Goal: Use online tool/utility: Utilize a website feature to perform a specific function

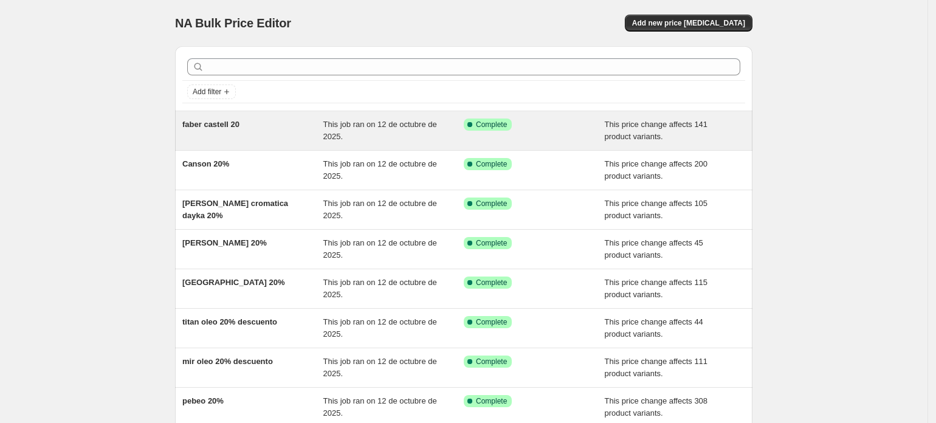
click at [218, 125] on span "faber castell 20" at bounding box center [210, 124] width 57 height 9
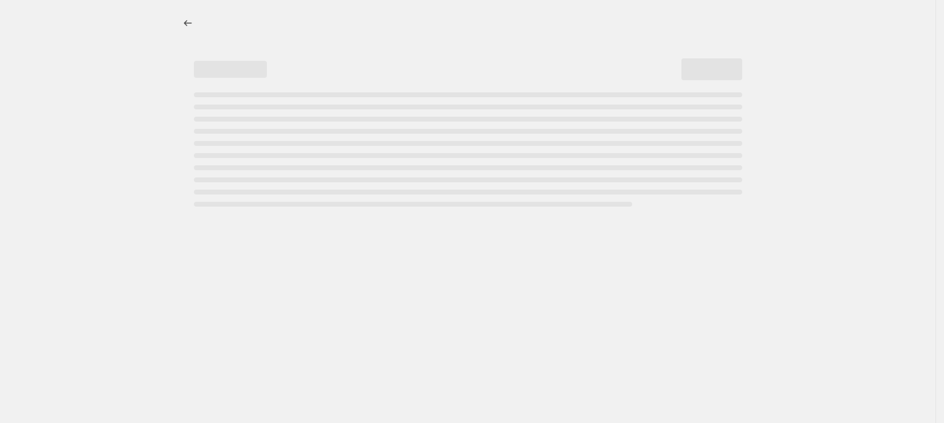
select select "pcap"
select select "no_change"
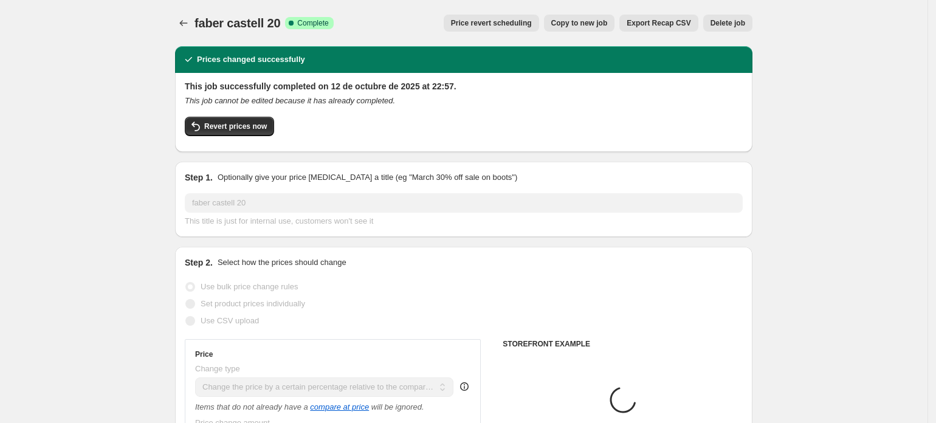
select select "collection"
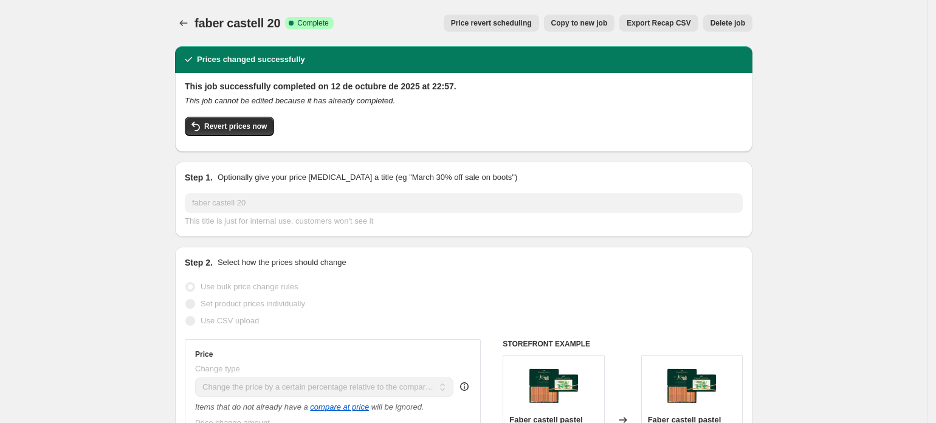
click at [591, 27] on span "Copy to new job" at bounding box center [579, 23] width 57 height 10
select select "pcap"
select select "no_change"
select select "collection"
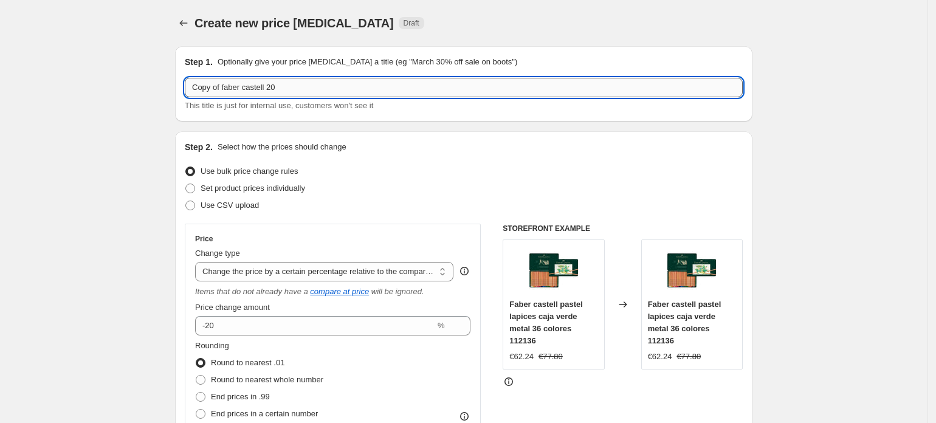
click at [306, 90] on input "Copy of faber castell 20" at bounding box center [464, 87] width 558 height 19
click at [309, 84] on input "Copy of faber castell 20" at bounding box center [464, 87] width 558 height 19
drag, startPoint x: 197, startPoint y: 86, endPoint x: 319, endPoint y: 81, distance: 122.2
click at [319, 81] on input "C20opy of faber castell" at bounding box center [464, 87] width 558 height 19
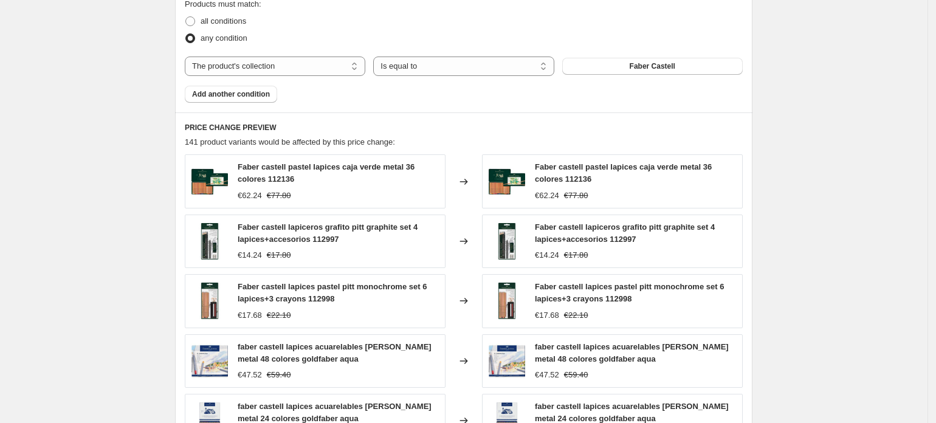
scroll to position [729, 0]
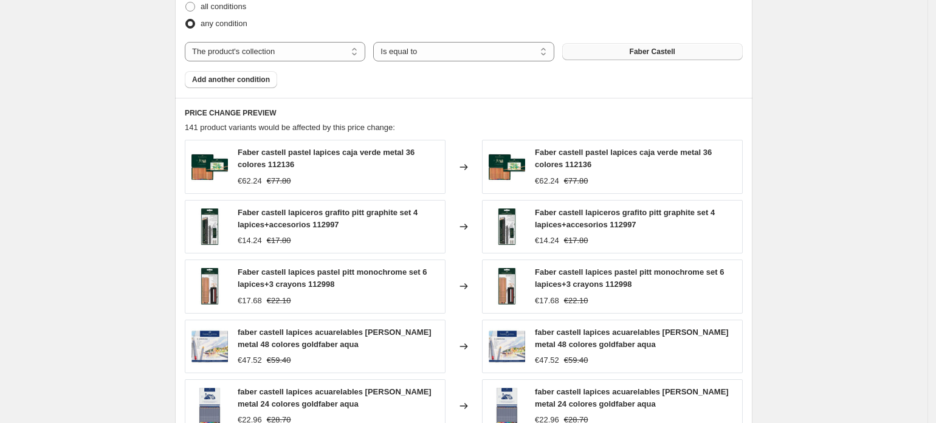
type input "fimo"
click at [625, 56] on button "Faber Castell" at bounding box center [652, 51] width 180 height 17
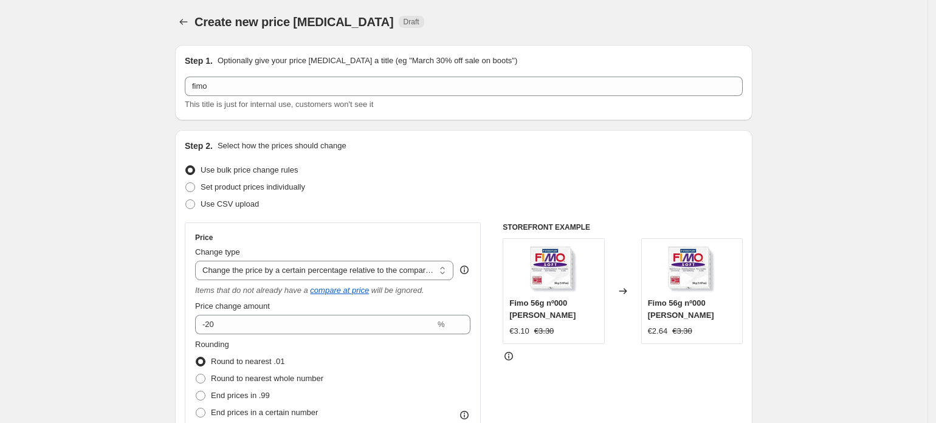
scroll to position [0, 0]
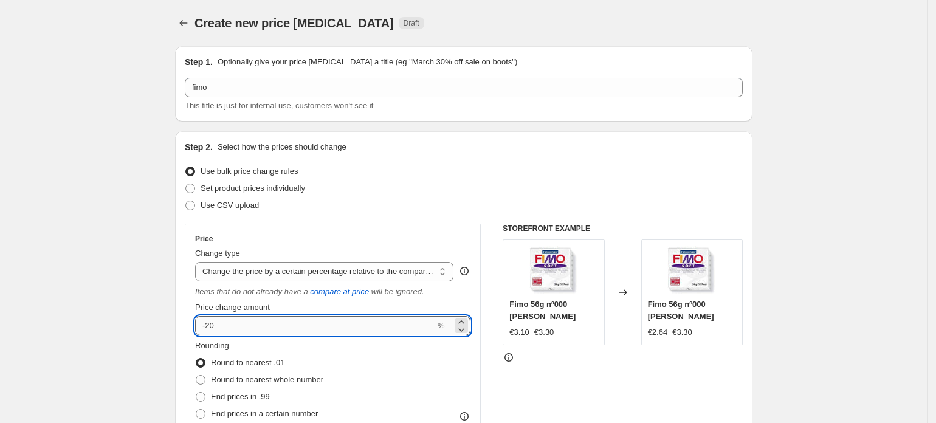
click at [229, 322] on input "-20" at bounding box center [315, 325] width 240 height 19
type input "-2"
type input "-15"
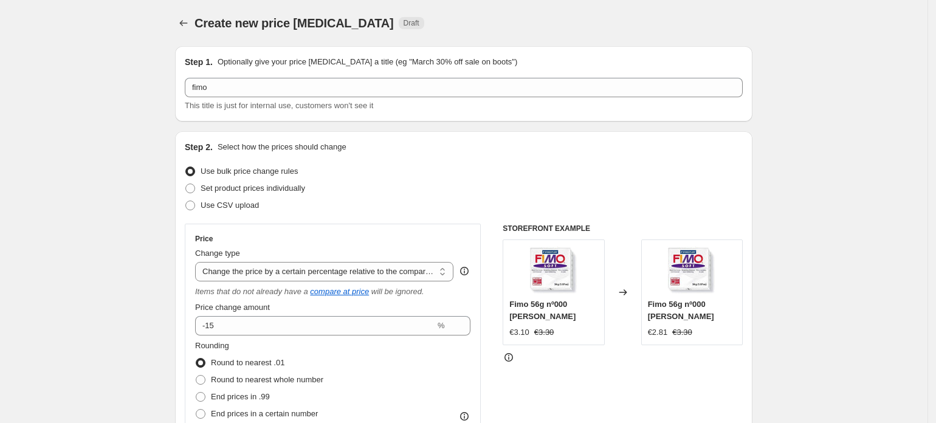
click at [373, 377] on div "Rounding Round to nearest .01 Round to nearest whole number End prices in .99 E…" at bounding box center [332, 381] width 275 height 83
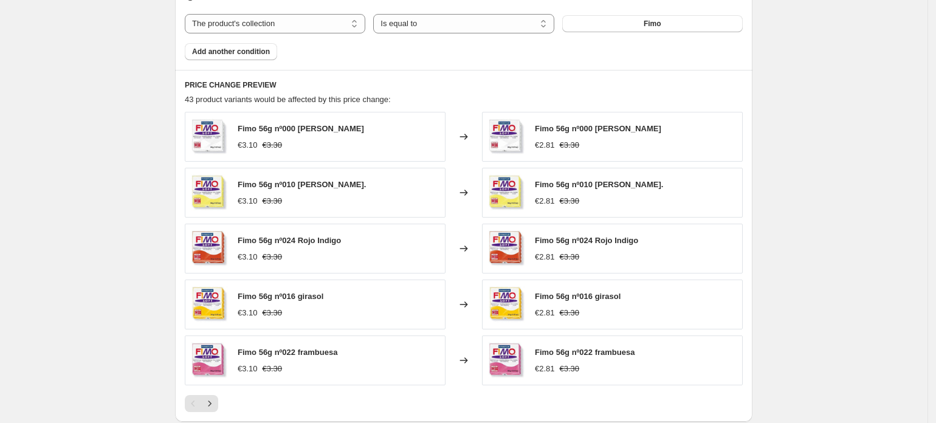
scroll to position [891, 0]
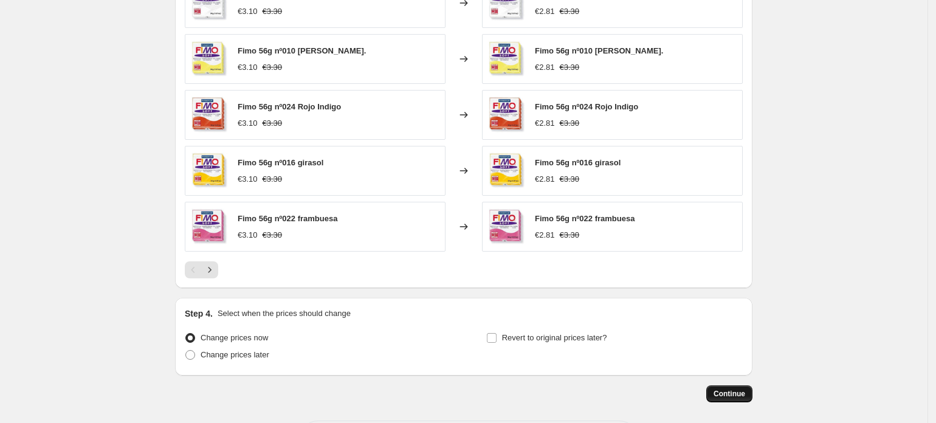
click at [726, 399] on span "Continue" at bounding box center [729, 394] width 32 height 10
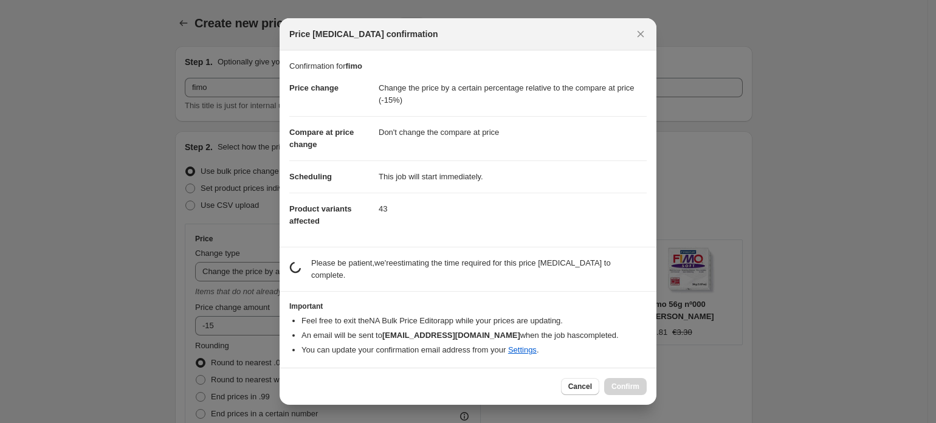
scroll to position [0, 0]
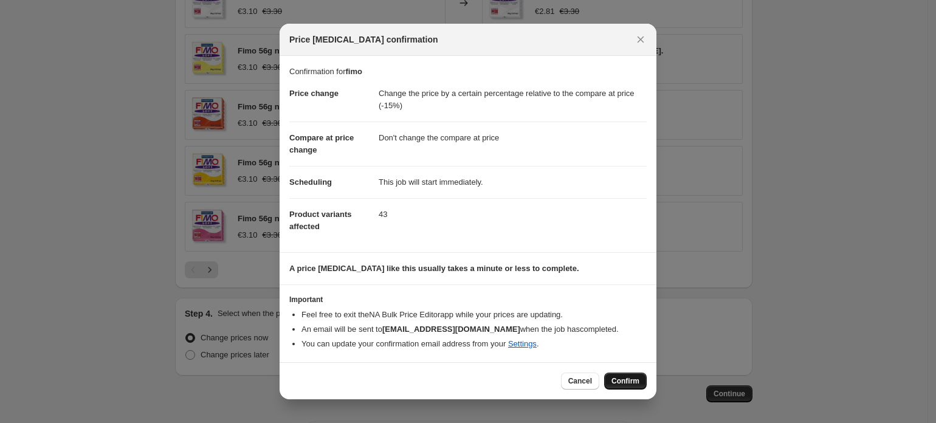
click at [619, 380] on span "Confirm" at bounding box center [625, 381] width 28 height 10
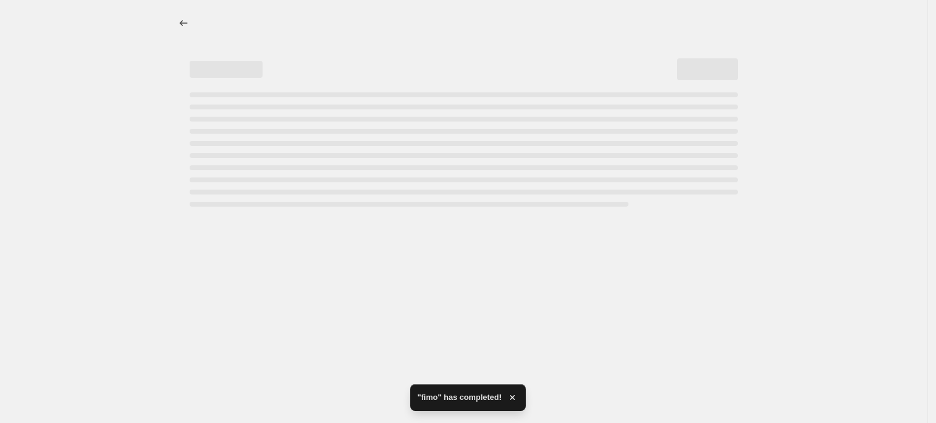
select select "pcap"
select select "no_change"
select select "collection"
